Goal: Book appointment/travel/reservation

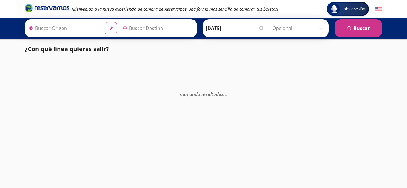
type input "Toluca, [GEOGRAPHIC_DATA]"
type input "Ixtapa, [GEOGRAPHIC_DATA]"
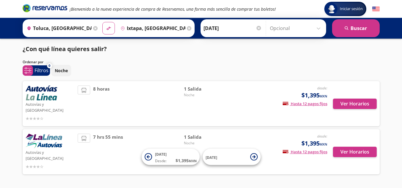
scroll to position [7, 0]
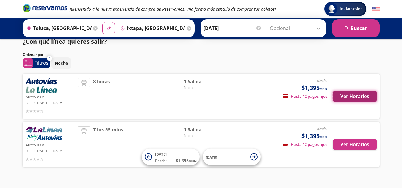
click at [350, 93] on button "Ver Horarios" at bounding box center [355, 96] width 44 height 10
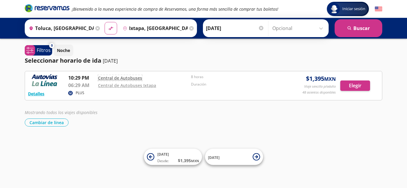
click at [119, 79] on link "Central de Autobuses" at bounding box center [120, 78] width 44 height 6
click at [35, 92] on button "Detalles" at bounding box center [36, 94] width 16 height 6
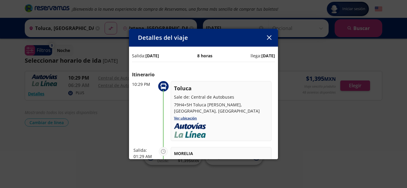
click at [270, 38] on icon "button" at bounding box center [269, 37] width 4 height 4
